Goal: Task Accomplishment & Management: Manage account settings

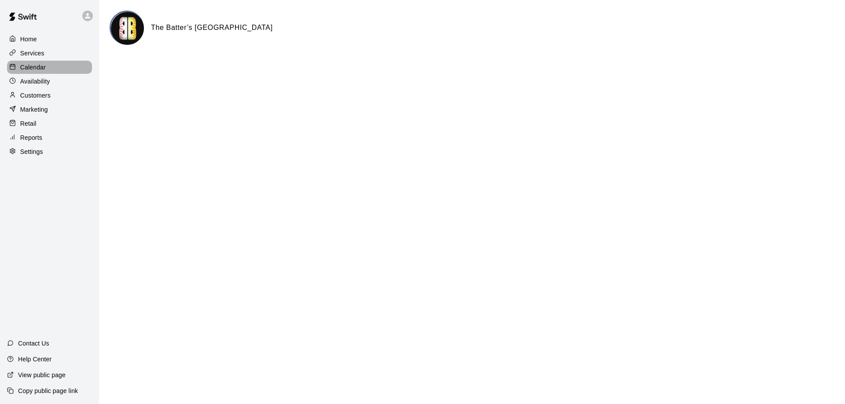
click at [26, 66] on p "Calendar" at bounding box center [33, 67] width 26 height 9
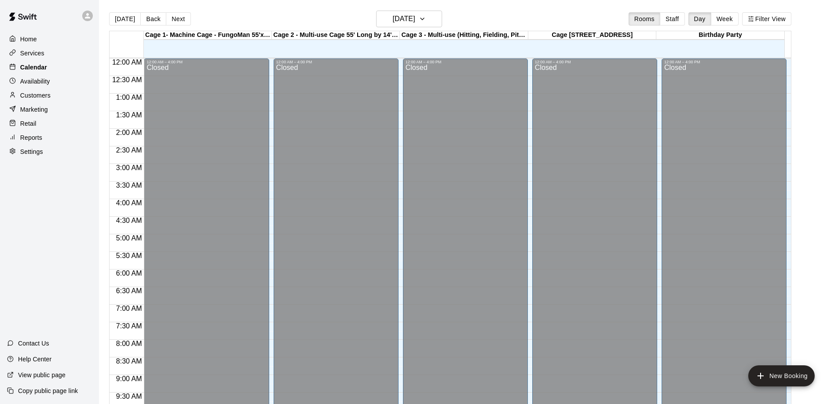
scroll to position [463, 0]
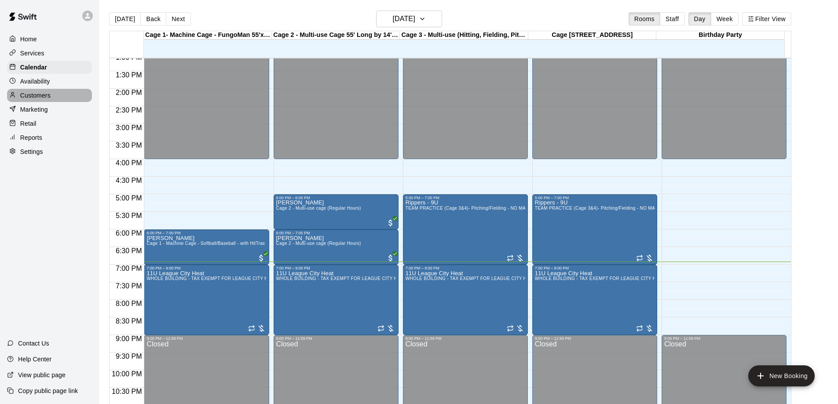
click at [35, 96] on p "Customers" at bounding box center [35, 95] width 30 height 9
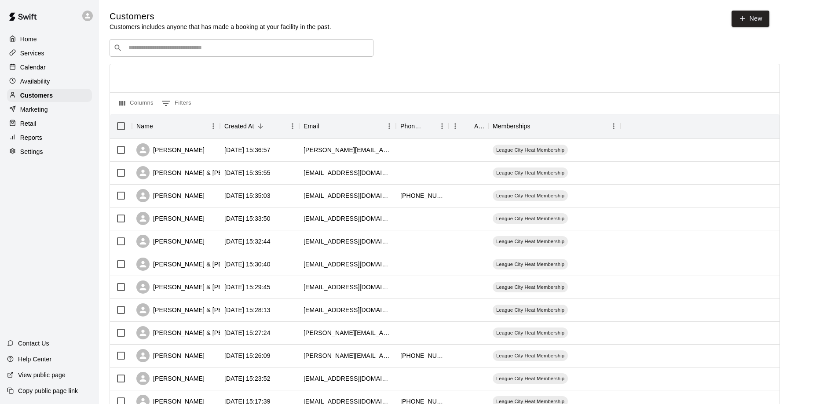
click at [163, 46] on input "Search customers by name or email" at bounding box center [248, 48] width 244 height 9
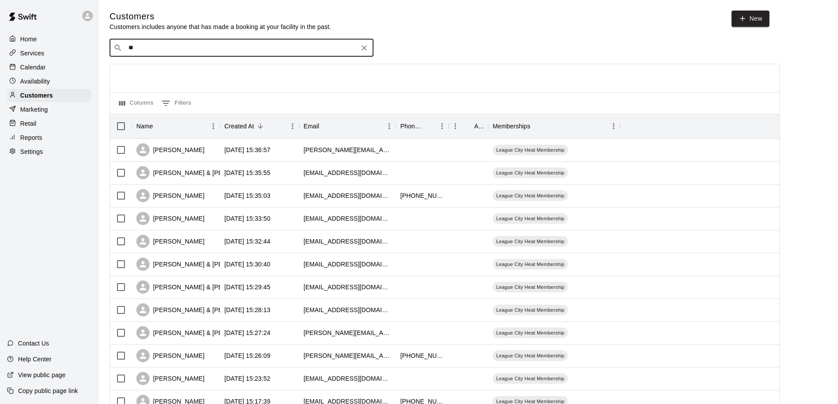
type input "*"
type input "*****"
